Goal: Task Accomplishment & Management: Use online tool/utility

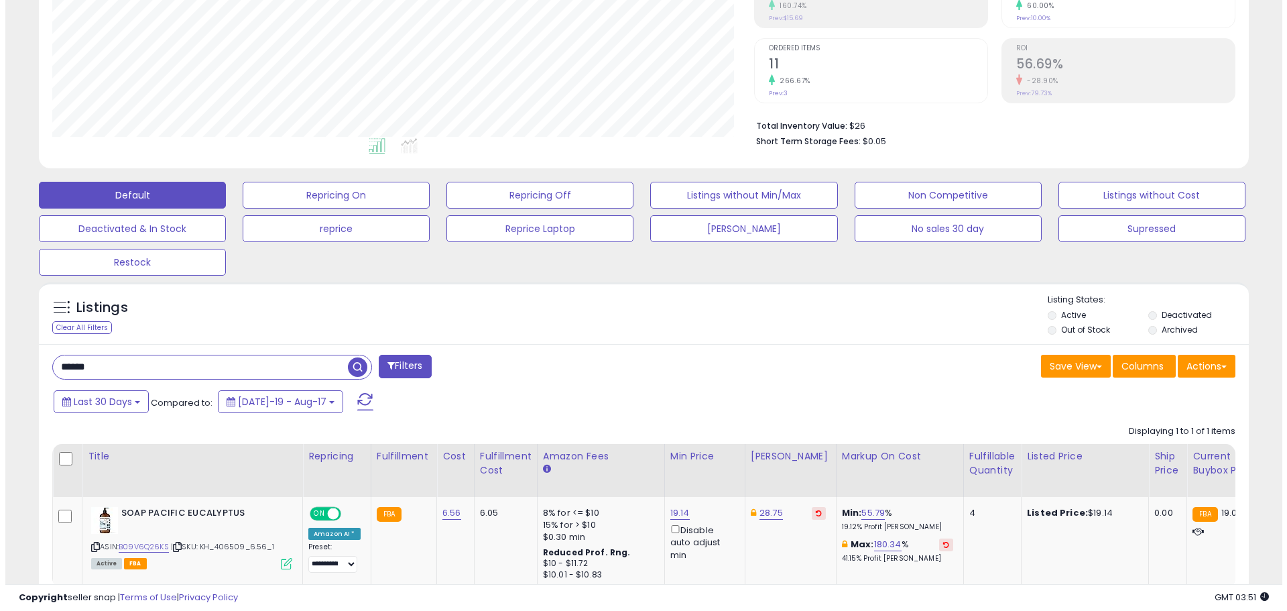
scroll to position [275, 702]
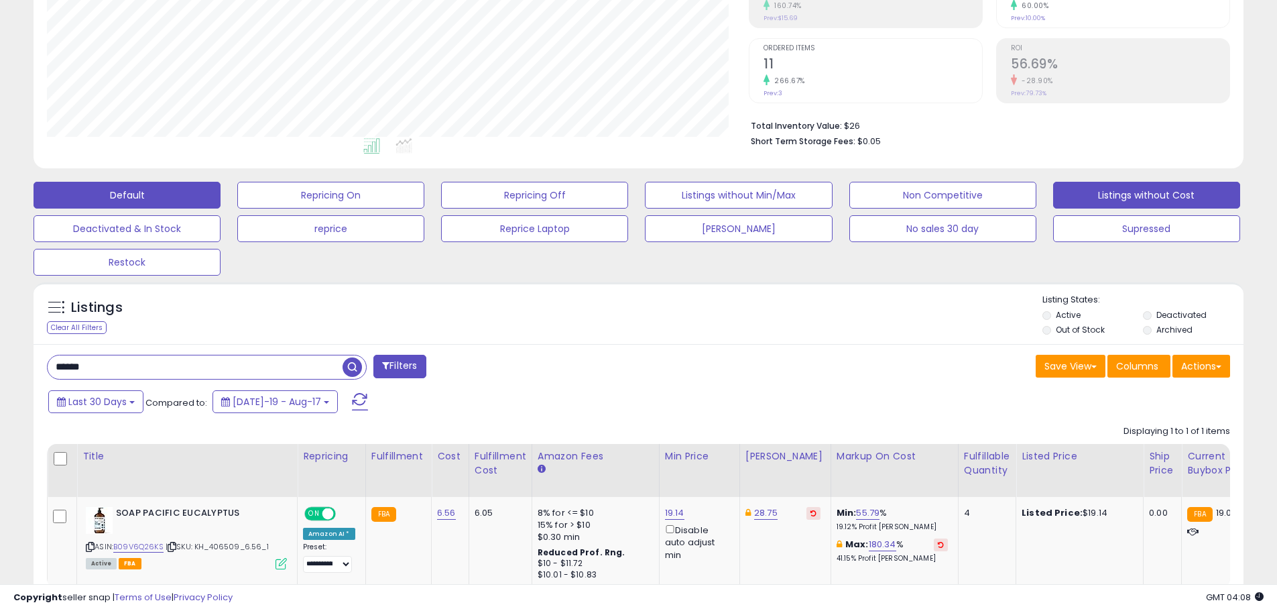
click at [1113, 196] on button "Listings without Cost" at bounding box center [1146, 195] width 187 height 27
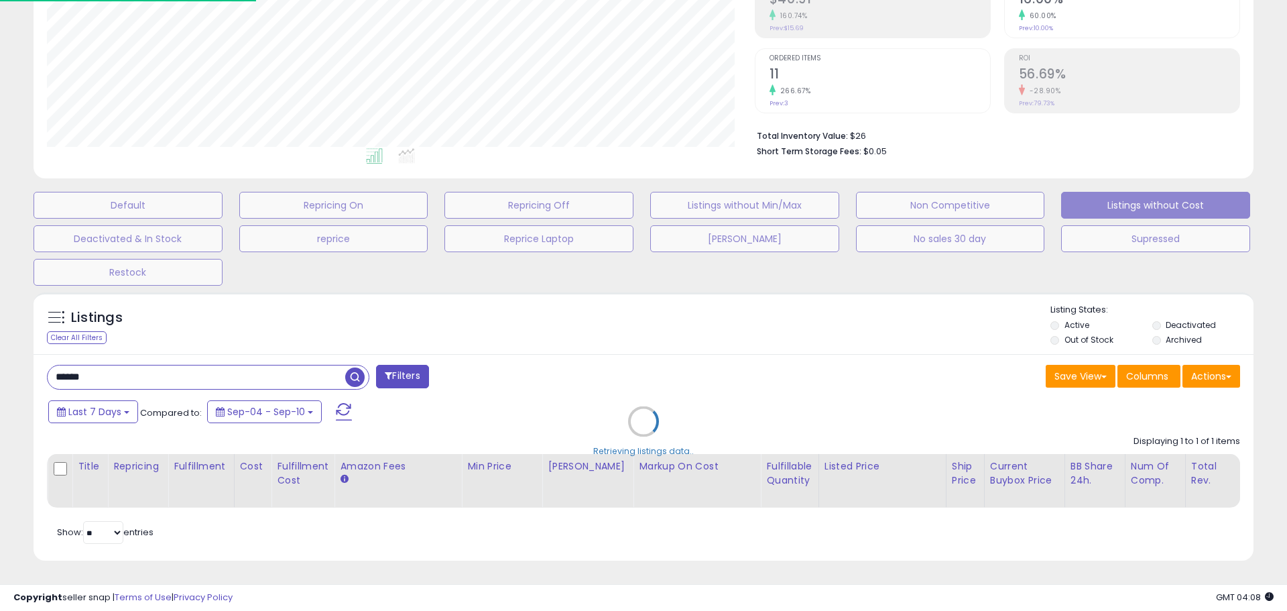
select select "**"
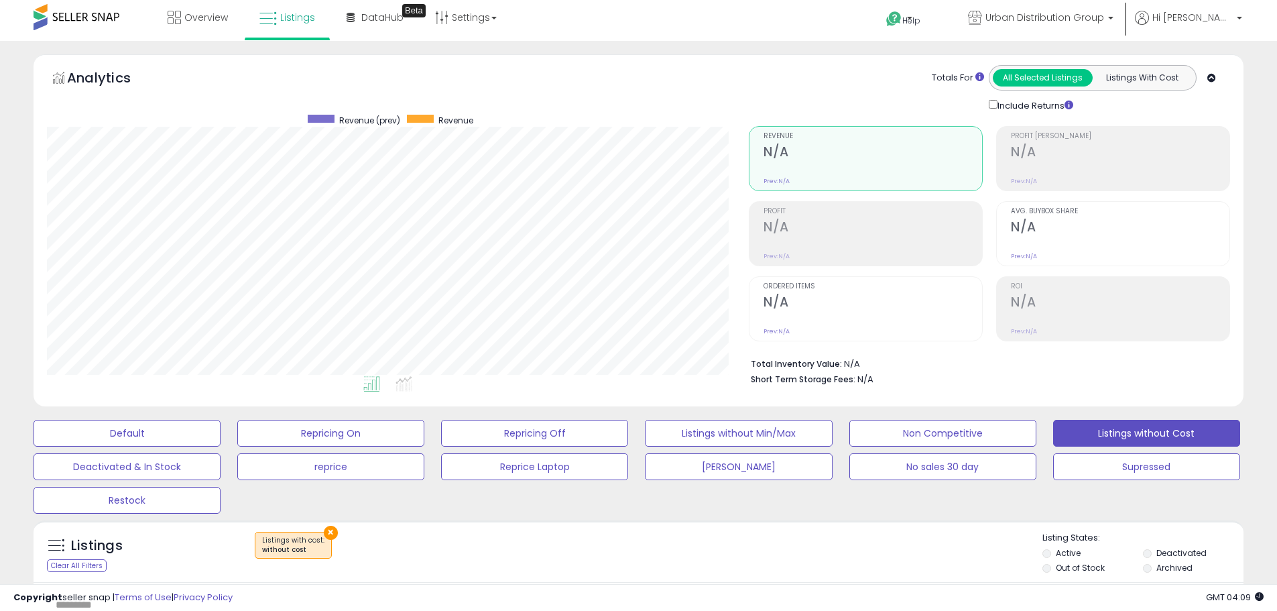
scroll to position [0, 0]
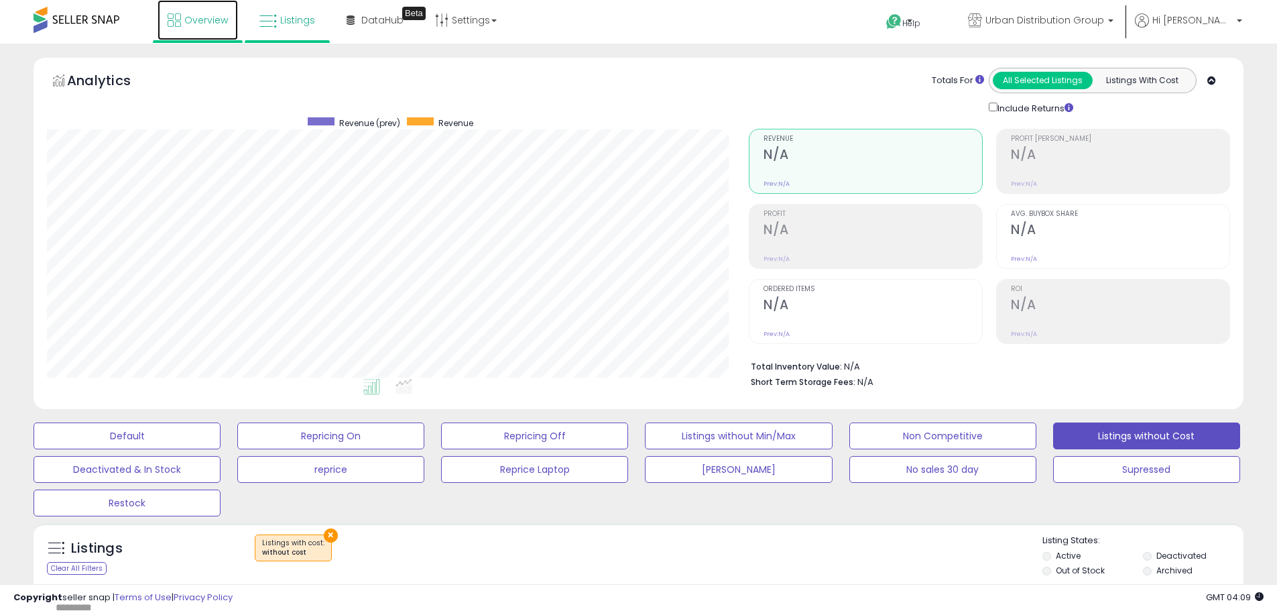
click at [215, 38] on link "Overview" at bounding box center [197, 20] width 80 height 40
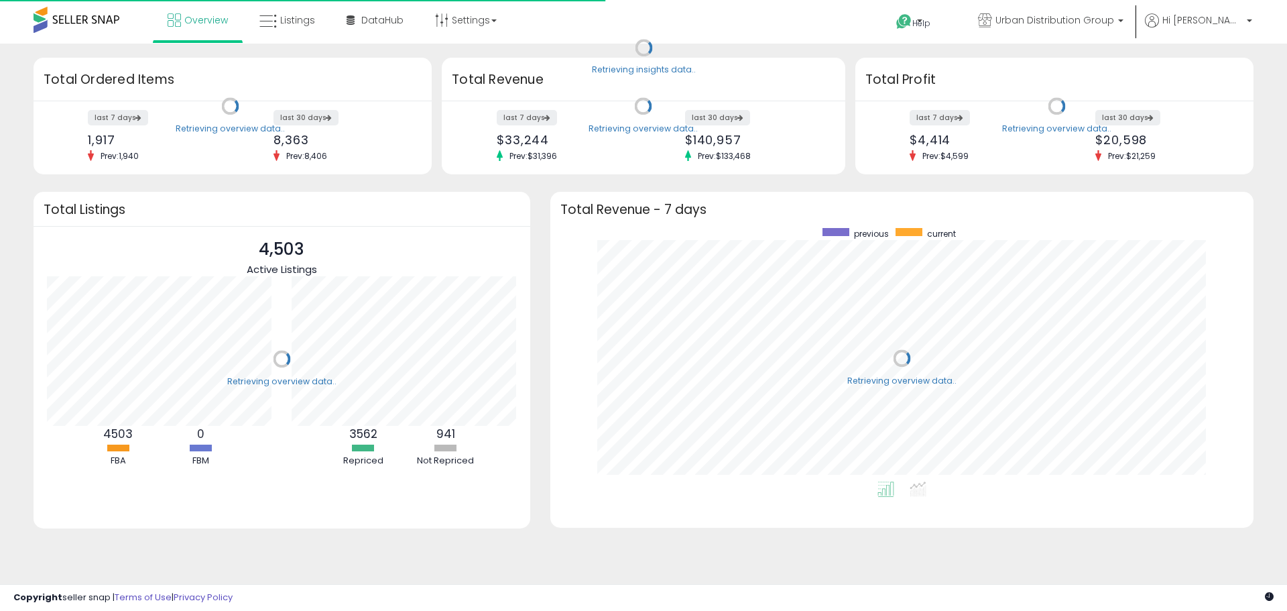
scroll to position [253, 676]
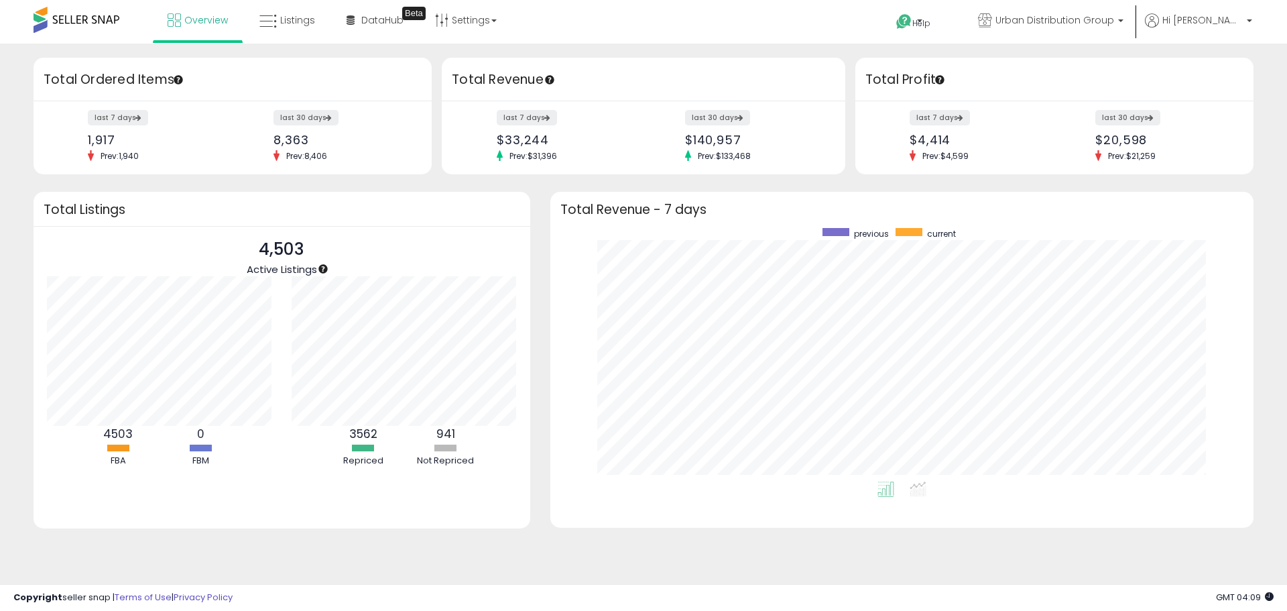
click at [1114, 107] on div "last 7 days $4,414 Prev: $4,599 last 30 days $20,598 Prev: $21,259" at bounding box center [1054, 137] width 398 height 73
click at [1114, 113] on label "last 30 days" at bounding box center [1128, 117] width 66 height 17
